Goal: Answer question/provide support

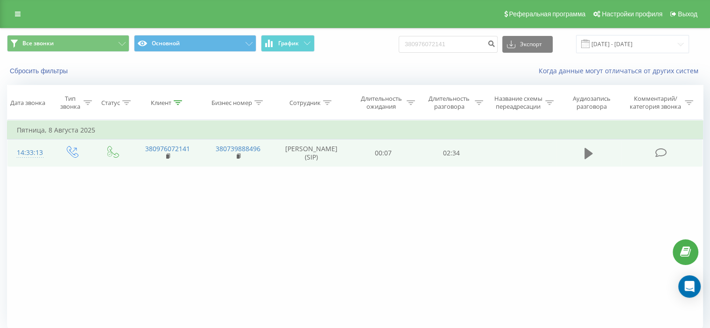
click at [591, 155] on icon at bounding box center [588, 153] width 8 height 13
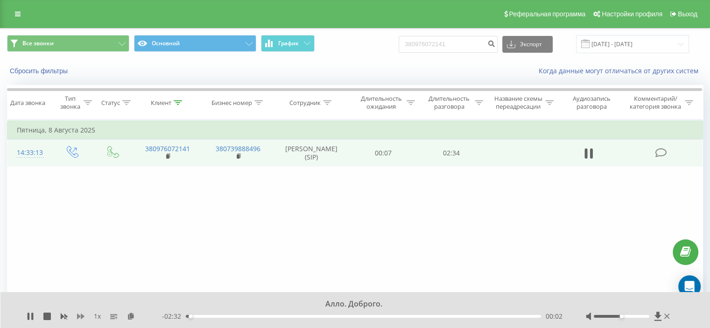
click at [80, 313] on icon at bounding box center [80, 316] width 7 height 7
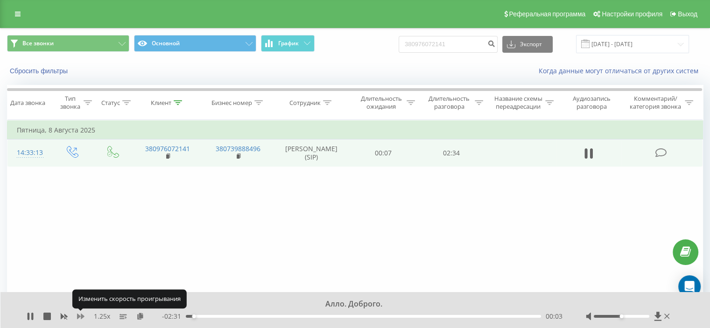
click at [80, 316] on icon at bounding box center [80, 316] width 7 height 6
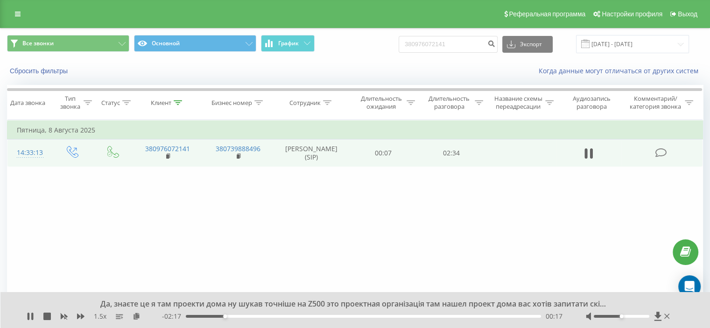
click at [181, 301] on div "Да, знаєте це я там проекти дома ну шукав точніше на Z500 это проектная організ…" at bounding box center [349, 304] width 516 height 10
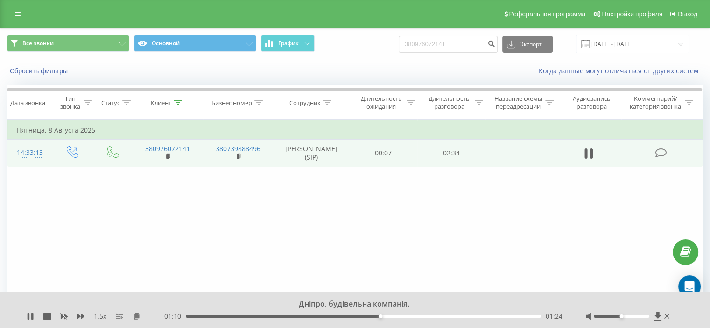
click at [414, 299] on div "Дніпро, будівельна компанія." at bounding box center [349, 304] width 516 height 10
click at [338, 254] on div "Фильтровать по условию Равно Введите значение Отмена OK Фильтровать по условию …" at bounding box center [355, 225] width 696 height 210
click at [237, 300] on div "- це така минимальна стоимость, виходить?" at bounding box center [349, 304] width 516 height 10
click at [124, 297] on div "- це така минимальна стоимость, виходить? 1.5 x - 01:06 01:28 01:28" at bounding box center [355, 310] width 710 height 36
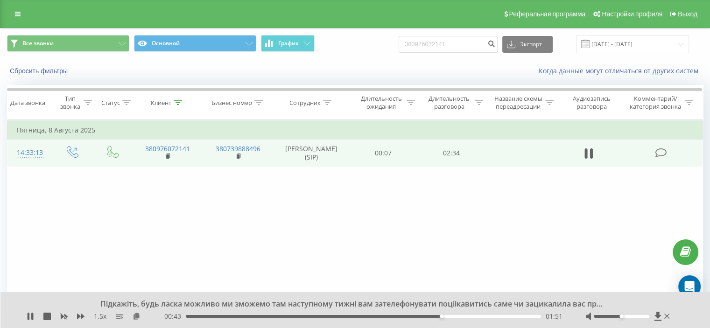
click at [315, 233] on div "Фильтровать по условию Равно Введите значение Отмена OK Фильтровать по условию …" at bounding box center [355, 225] width 696 height 210
click at [541, 283] on div "Фильтровать по условию Равно Введите значение Отмена OK Фильтровать по условию …" at bounding box center [355, 225] width 696 height 210
click at [516, 302] on div "Не знаю, я вам скажу що такі цікавці нашого. Можете? Пів Києвом в лютій життя" at bounding box center [349, 304] width 516 height 10
